Goal: Transaction & Acquisition: Purchase product/service

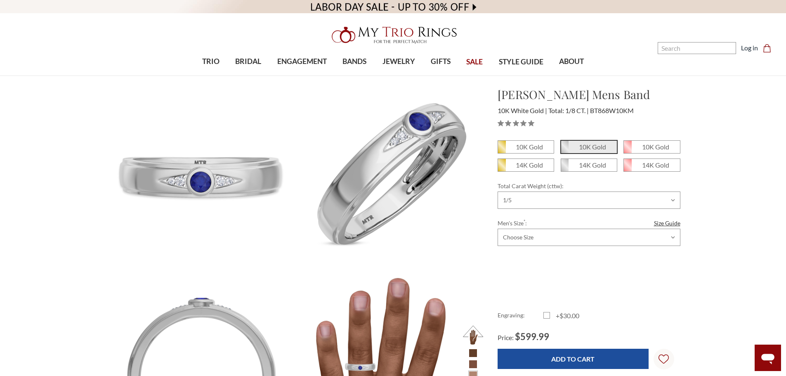
select select "18416112"
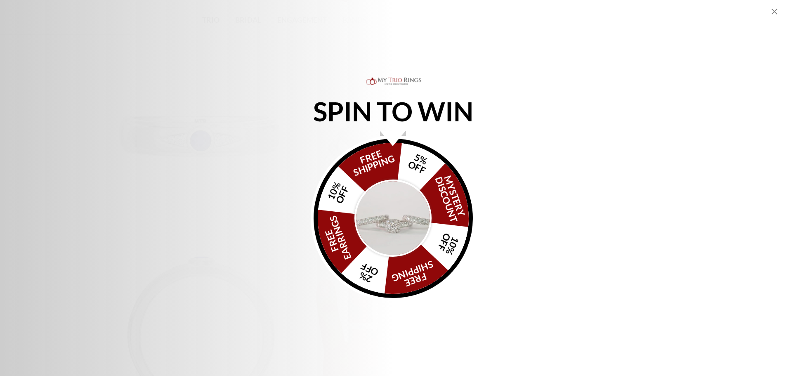
click at [773, 11] on icon "Close popup" at bounding box center [775, 12] width 10 height 10
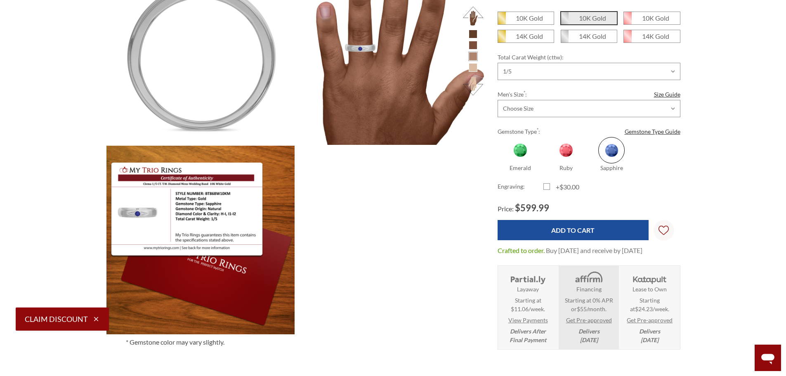
scroll to position [330, 0]
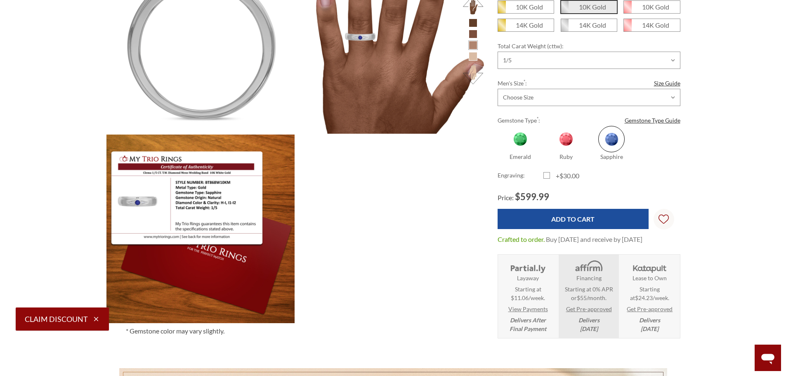
click at [653, 270] on img at bounding box center [650, 267] width 38 height 14
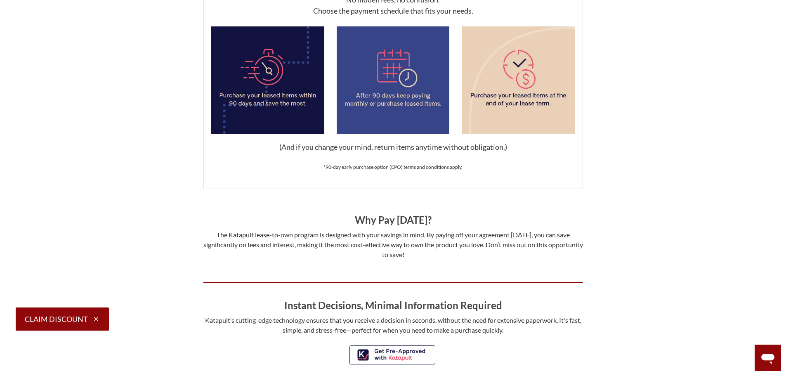
scroll to position [660, 0]
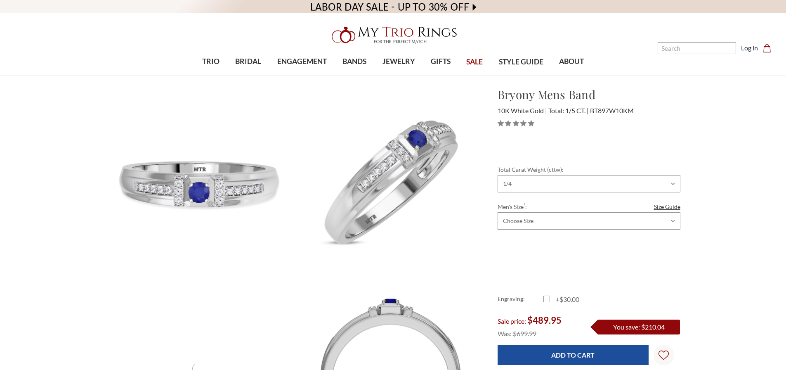
select select "18439634"
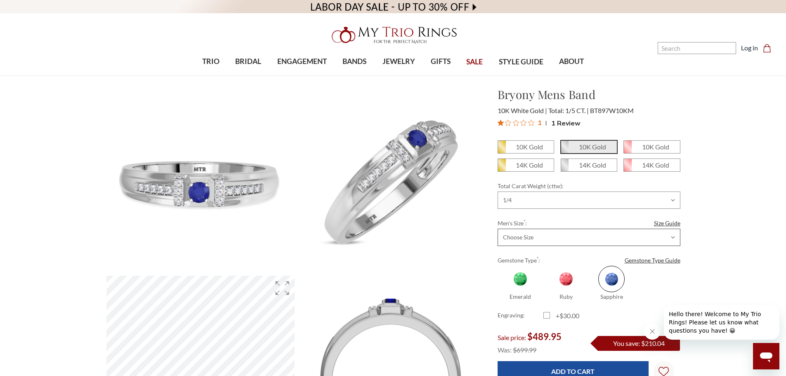
click at [576, 239] on select "Choose Size 6.00 6.25 6.50 6.75 7.00 7.25 7.50 7.75 8.00 8.25 8.50 8.75 9.00 9.…" at bounding box center [589, 237] width 183 height 17
select select "18439729"
click at [498, 229] on select "Choose Size 6.00 6.25 6.50 6.75 7.00 7.25 7.50 7.75 8.00 8.25 8.50 8.75 9.00 9.…" at bounding box center [589, 237] width 183 height 17
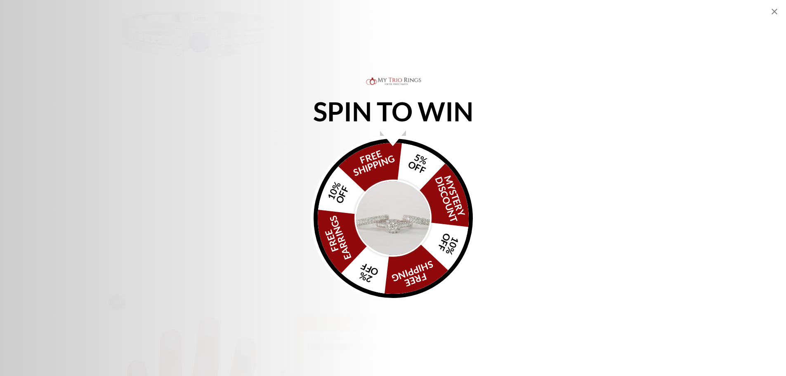
scroll to position [165, 0]
click at [394, 204] on img "Alia popup" at bounding box center [394, 219] width 78 height 78
click at [396, 204] on img "Alia popup" at bounding box center [394, 219] width 78 height 78
click at [442, 171] on div "FREE SHIPPING 5% OFF Mystery Discount 10% OFF FREE SHIPPING 2% OFF FREE EARRING…" at bounding box center [393, 218] width 159 height 159
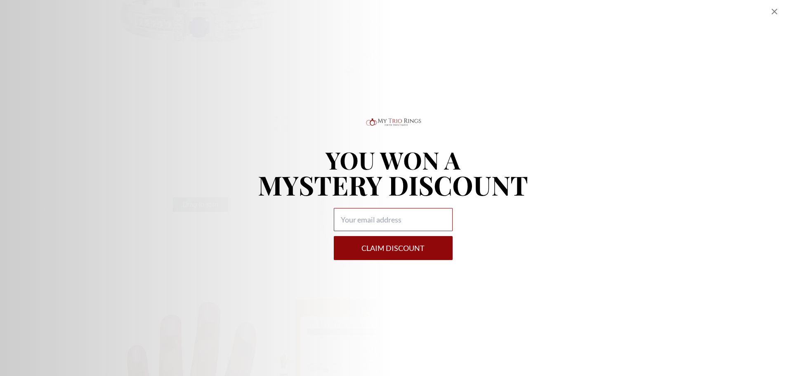
click at [408, 219] on input "Alia popup" at bounding box center [393, 219] width 119 height 23
type input "[PERSON_NAME][EMAIL_ADDRESS][DOMAIN_NAME]"
click at [398, 247] on button "Claim DISCOUNT" at bounding box center [393, 248] width 119 height 24
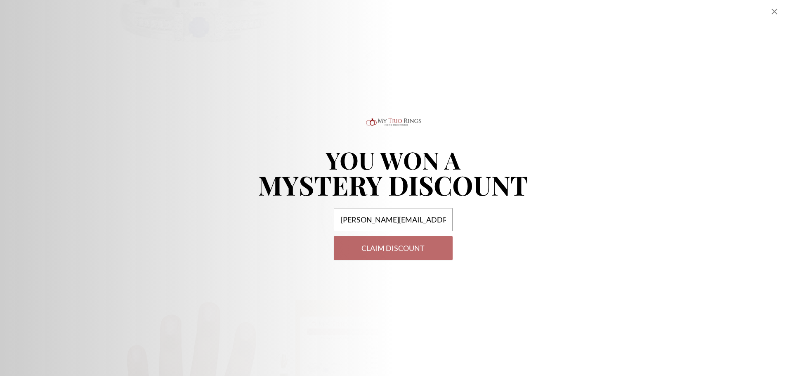
select select "US"
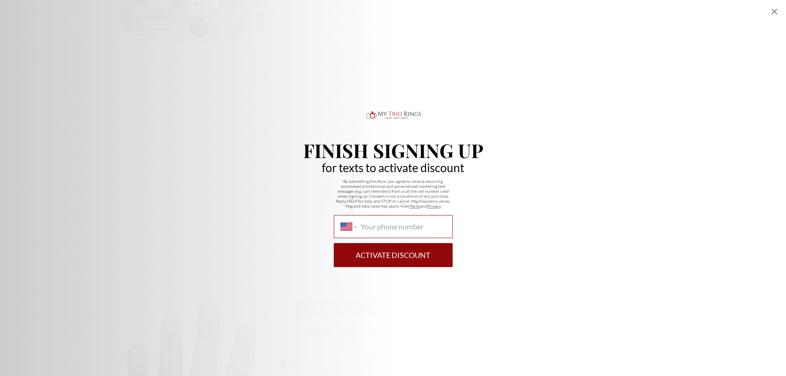
click at [412, 229] on input "International [GEOGRAPHIC_DATA] [GEOGRAPHIC_DATA] [GEOGRAPHIC_DATA] [GEOGRAPHIC…" at bounding box center [403, 226] width 85 height 9
type input "[PHONE_NUMBER]"
click at [401, 254] on button "Activate Discount" at bounding box center [393, 255] width 119 height 24
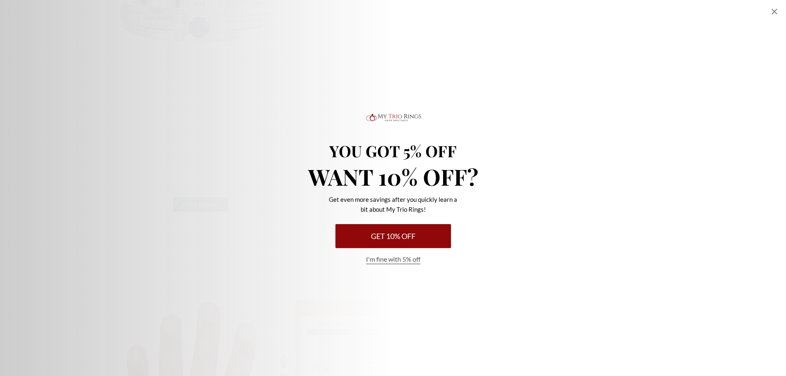
click at [413, 235] on button "Get 10% Off" at bounding box center [394, 236] width 116 height 24
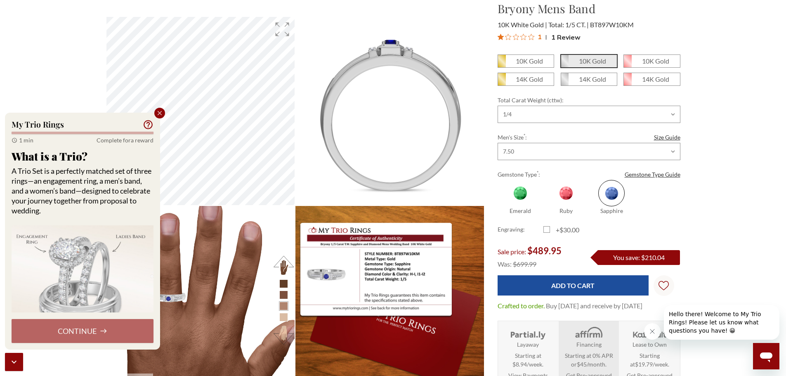
scroll to position [248, 0]
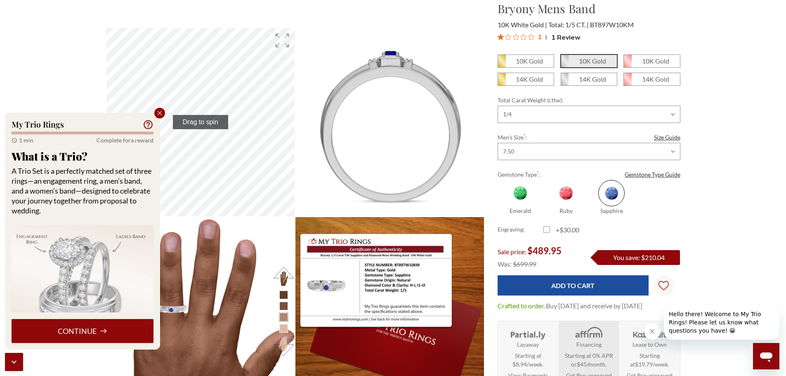
click at [158, 114] on icon "Close popup" at bounding box center [159, 112] width 7 height 7
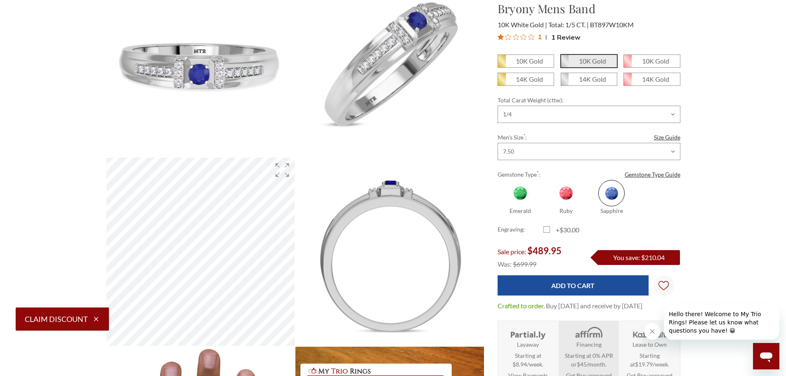
scroll to position [83, 0]
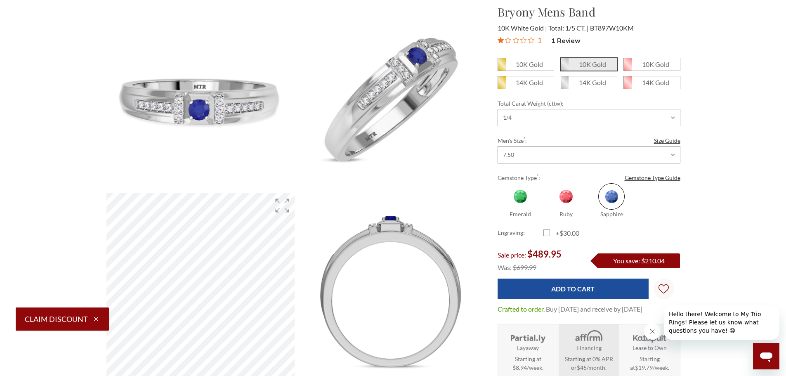
click at [558, 38] on span "1 Review" at bounding box center [565, 40] width 29 height 12
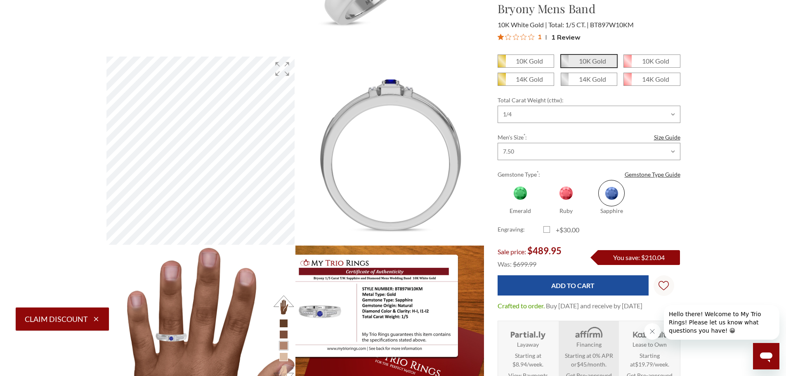
scroll to position [325, 0]
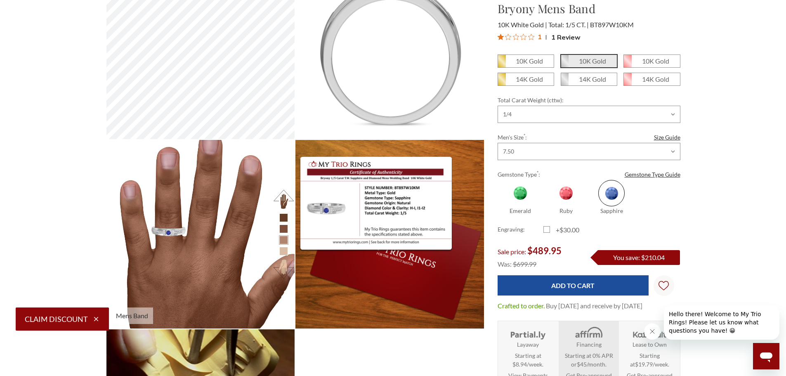
click at [181, 230] on img at bounding box center [200, 233] width 207 height 207
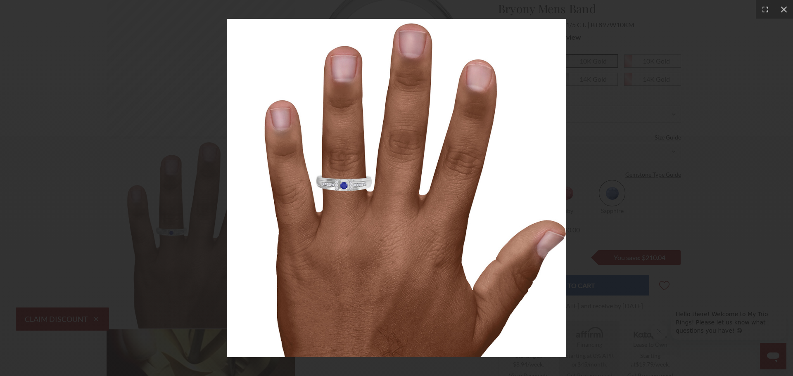
click at [170, 202] on div at bounding box center [396, 188] width 793 height 376
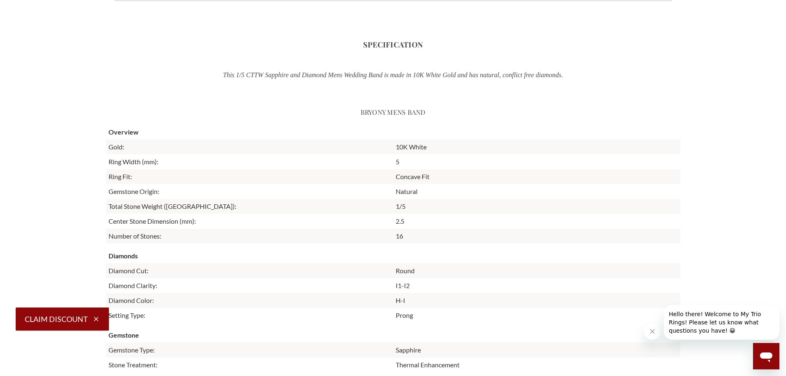
scroll to position [1321, 0]
